Goal: Task Accomplishment & Management: Manage account settings

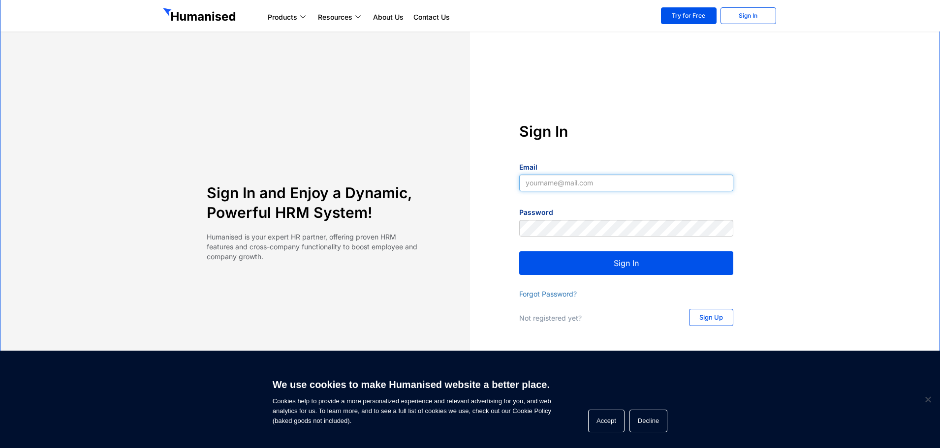
click at [632, 180] on input "Email" at bounding box center [626, 183] width 214 height 17
type input "[EMAIL_ADDRESS][DOMAIN_NAME]"
click at [625, 266] on button "Sign In" at bounding box center [626, 263] width 214 height 24
click at [929, 399] on span "Cookie Notice" at bounding box center [928, 400] width 10 height 10
